Goal: Transaction & Acquisition: Purchase product/service

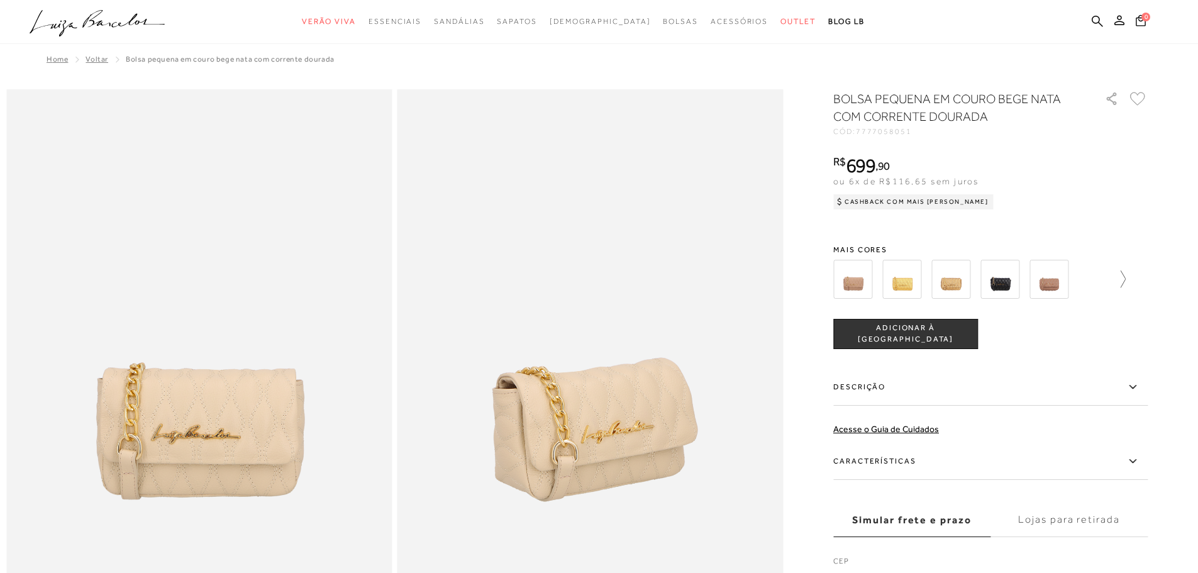
click at [1123, 280] on icon at bounding box center [1117, 279] width 18 height 18
click at [972, 278] on img at bounding box center [972, 279] width 39 height 39
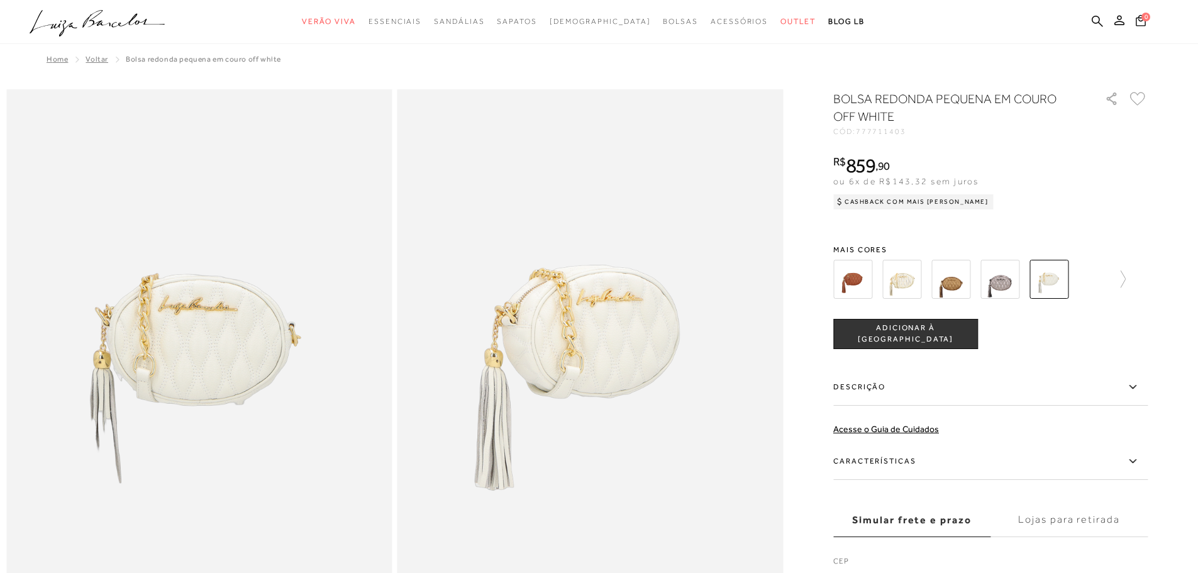
click at [190, 350] on img at bounding box center [199, 378] width 386 height 578
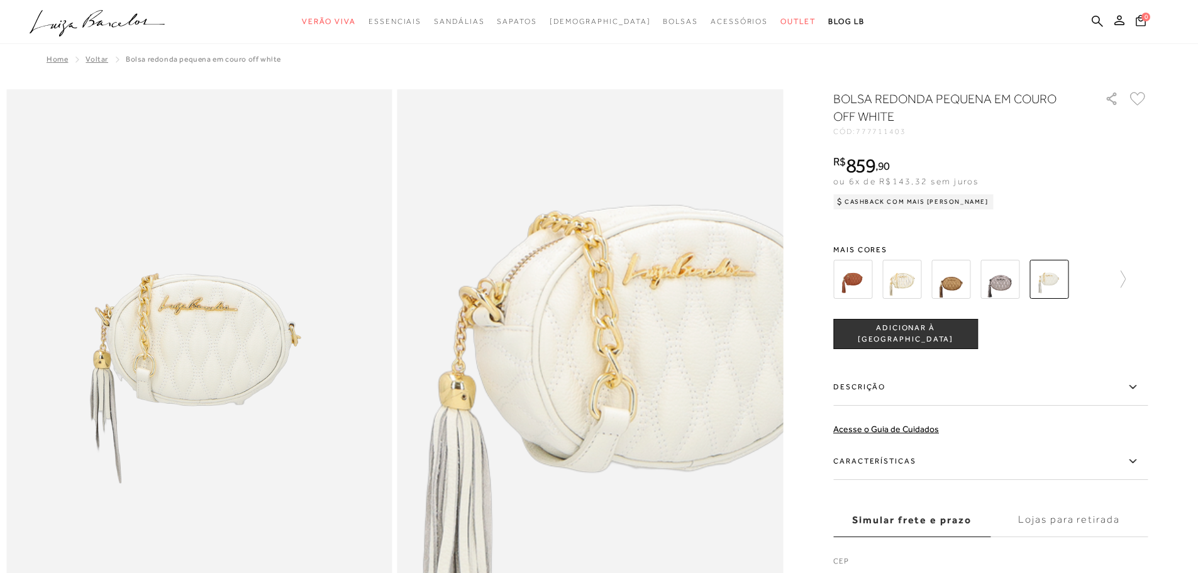
click at [532, 328] on img at bounding box center [649, 432] width 771 height 1157
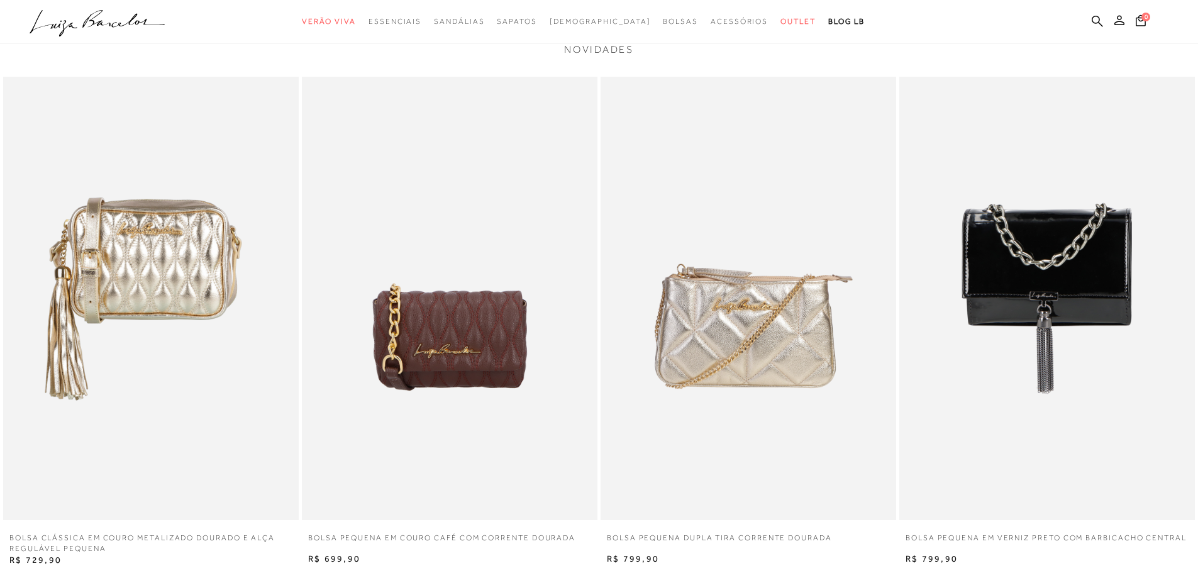
scroll to position [2577, 0]
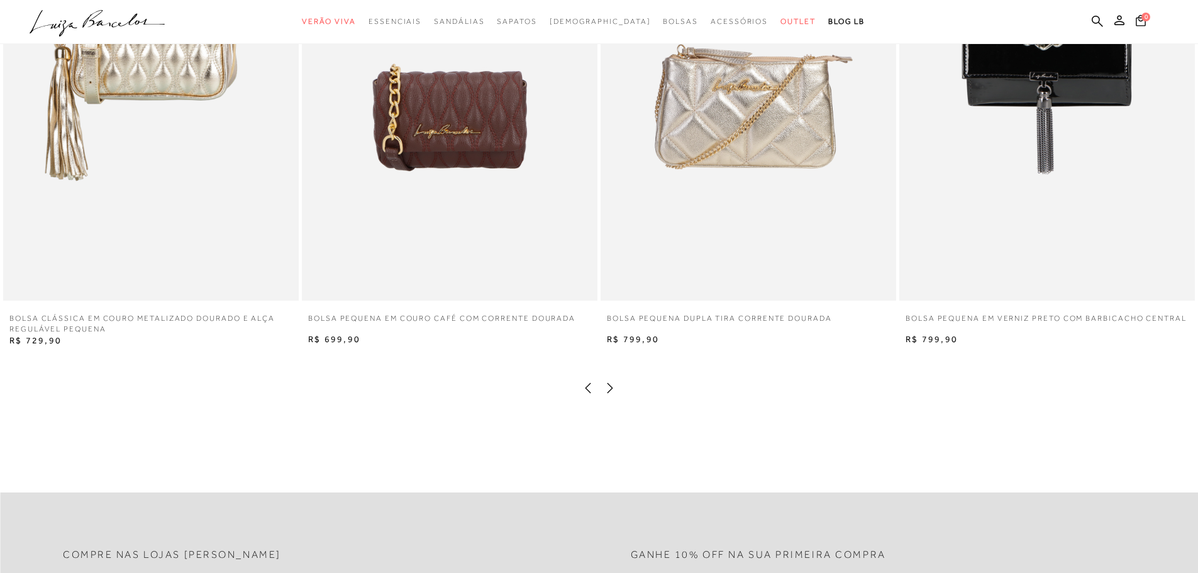
click at [697, 113] on img at bounding box center [747, 78] width 295 height 443
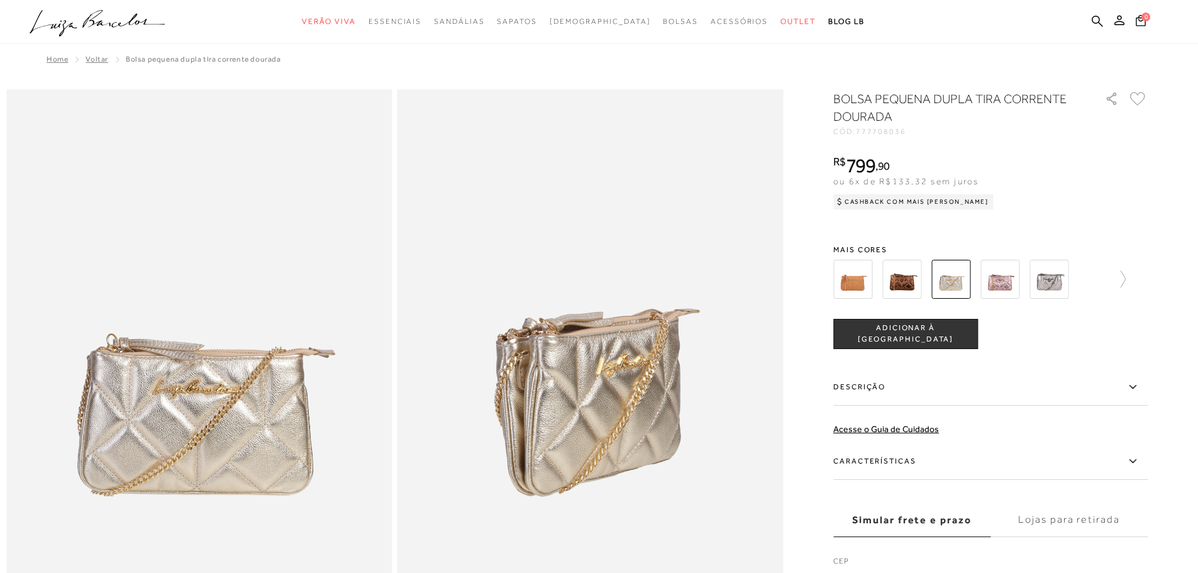
click at [1132, 287] on div at bounding box center [990, 279] width 314 height 47
click at [1125, 277] on icon at bounding box center [1117, 279] width 18 height 18
click at [880, 278] on img at bounding box center [874, 279] width 39 height 39
